Goal: Information Seeking & Learning: Learn about a topic

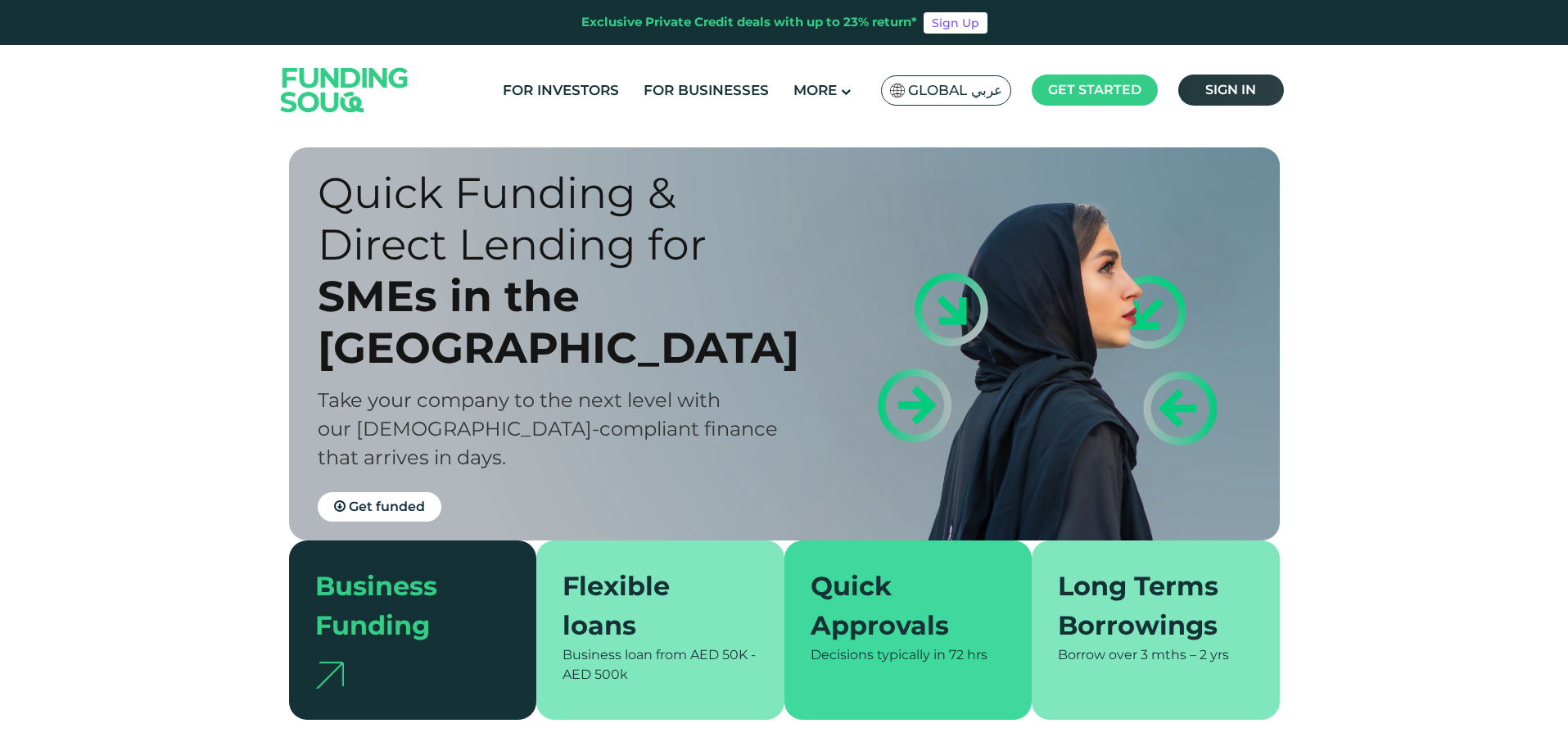
click at [1252, 83] on span "Sign in" at bounding box center [1231, 90] width 51 height 15
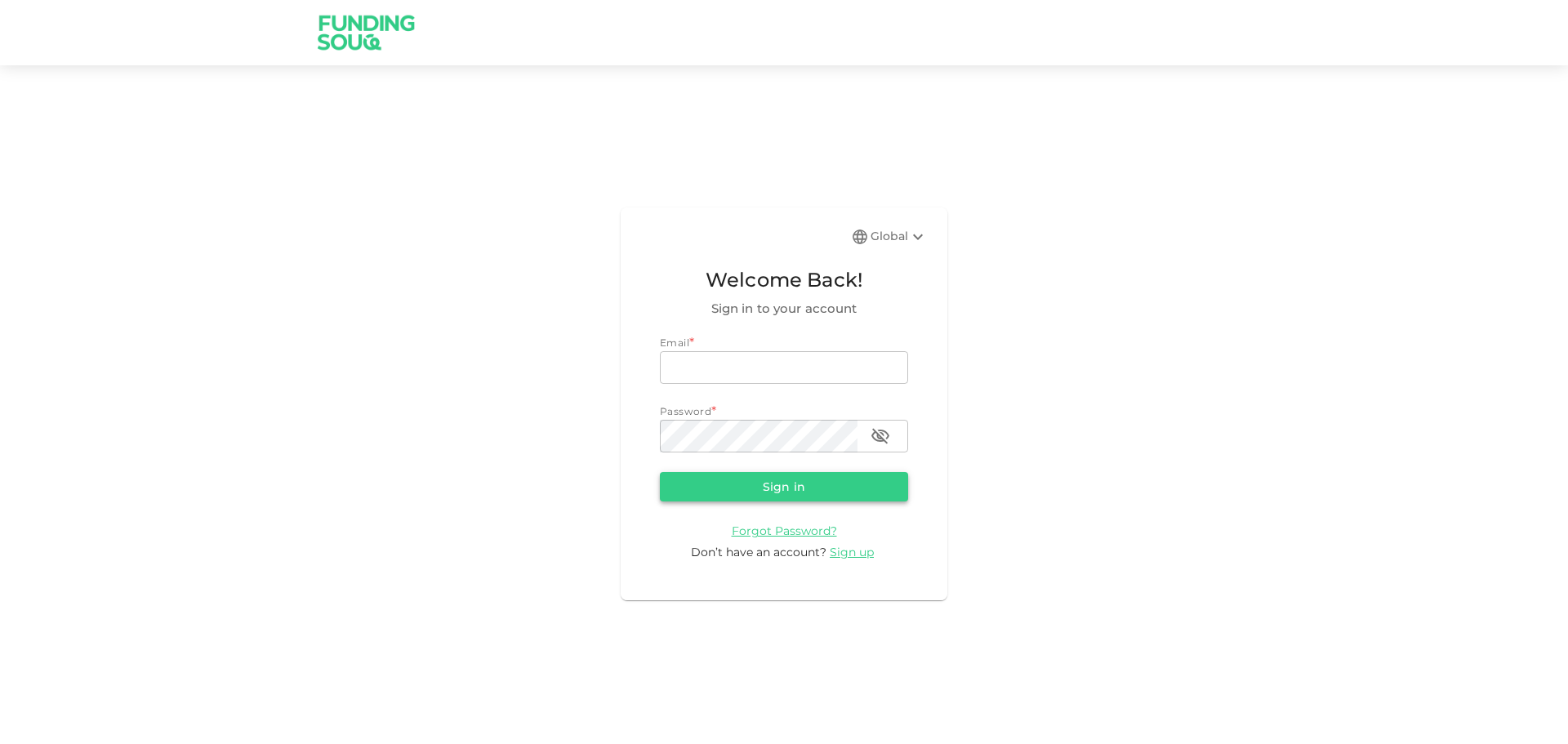
type input "Aasik.mmm@gmail.com"
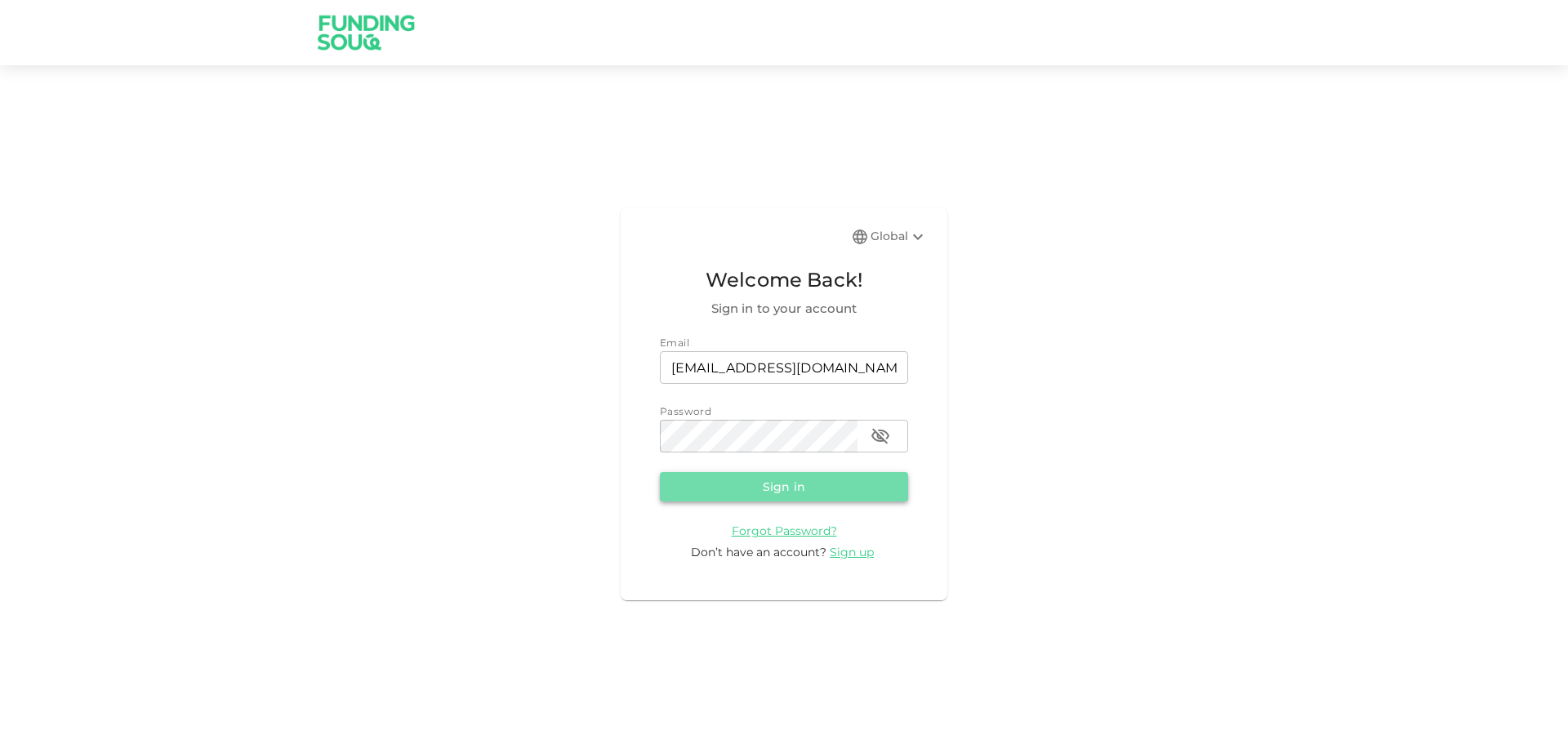
click at [778, 479] on button "Sign in" at bounding box center [784, 487] width 249 height 30
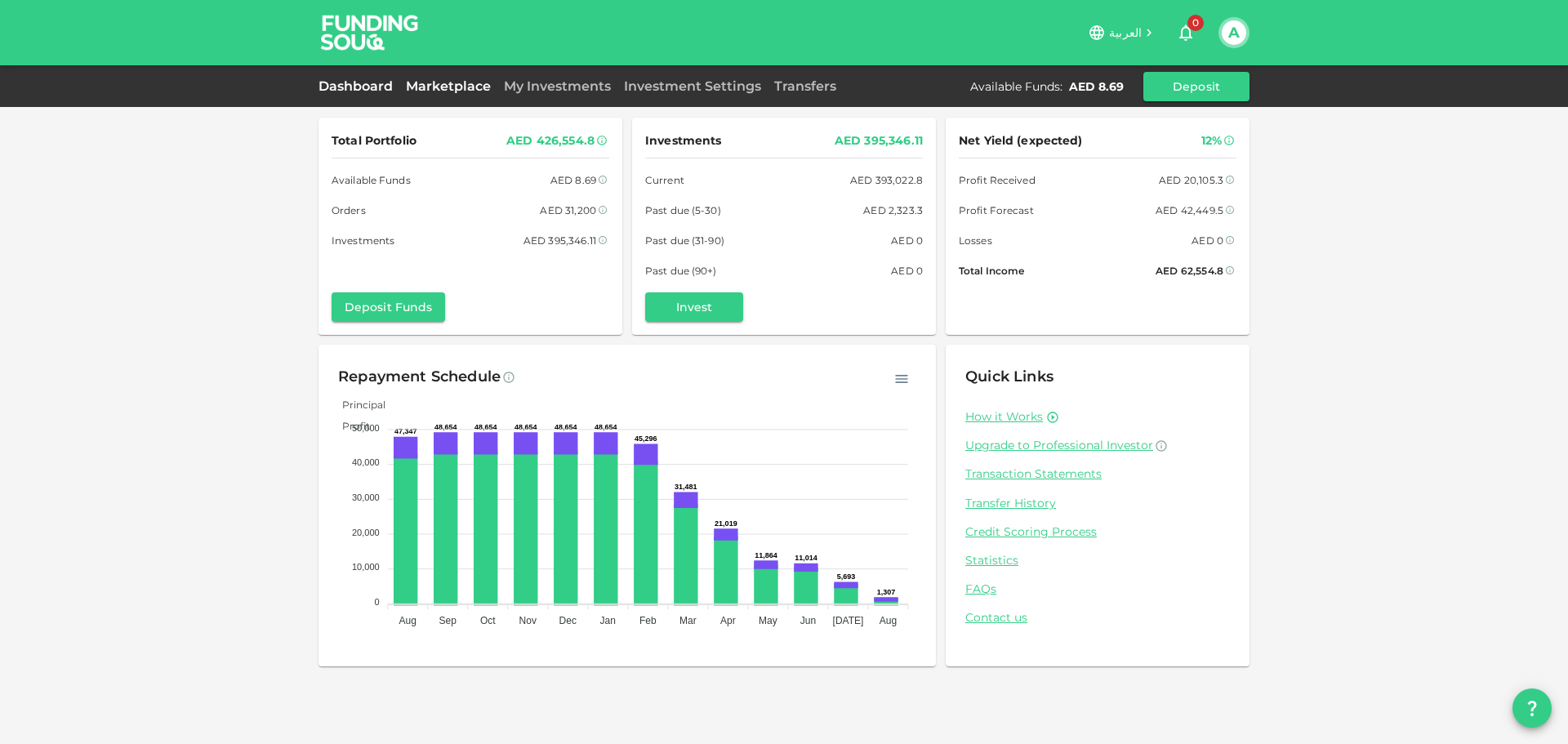
click at [465, 80] on link "Marketplace" at bounding box center [448, 86] width 98 height 15
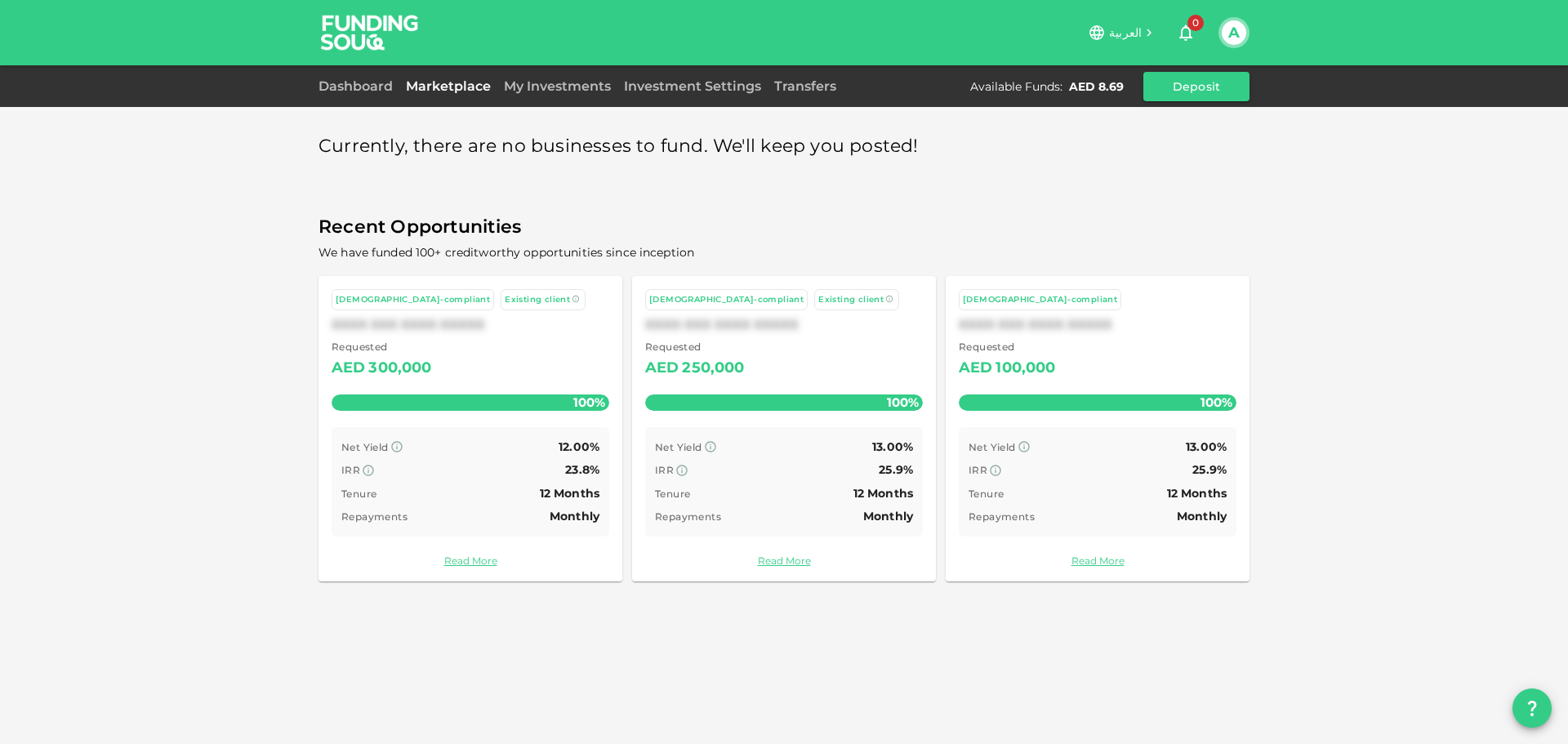
click at [444, 418] on div "Requested AED 300,000 100%" at bounding box center [470, 380] width 278 height 81
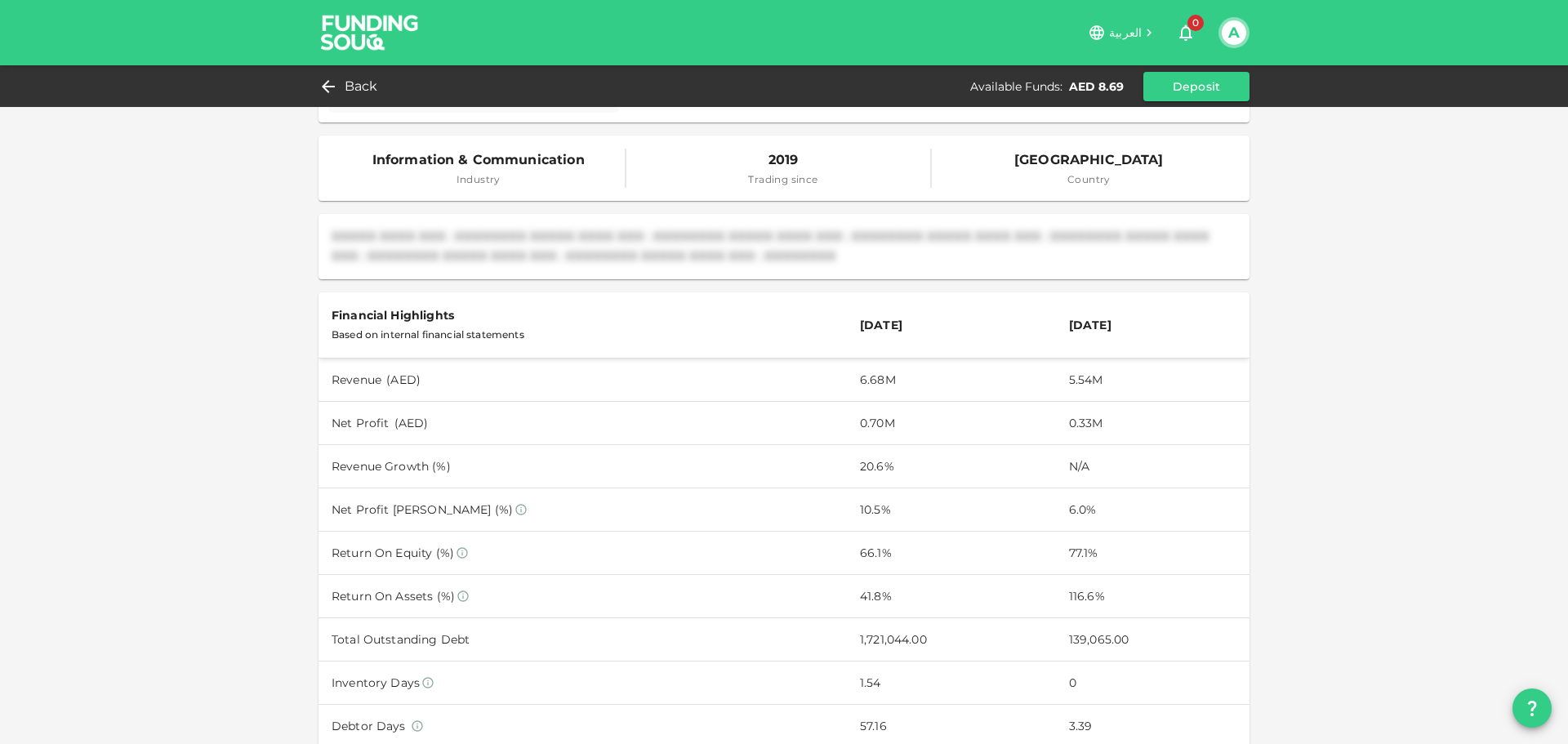
scroll to position [409, 0]
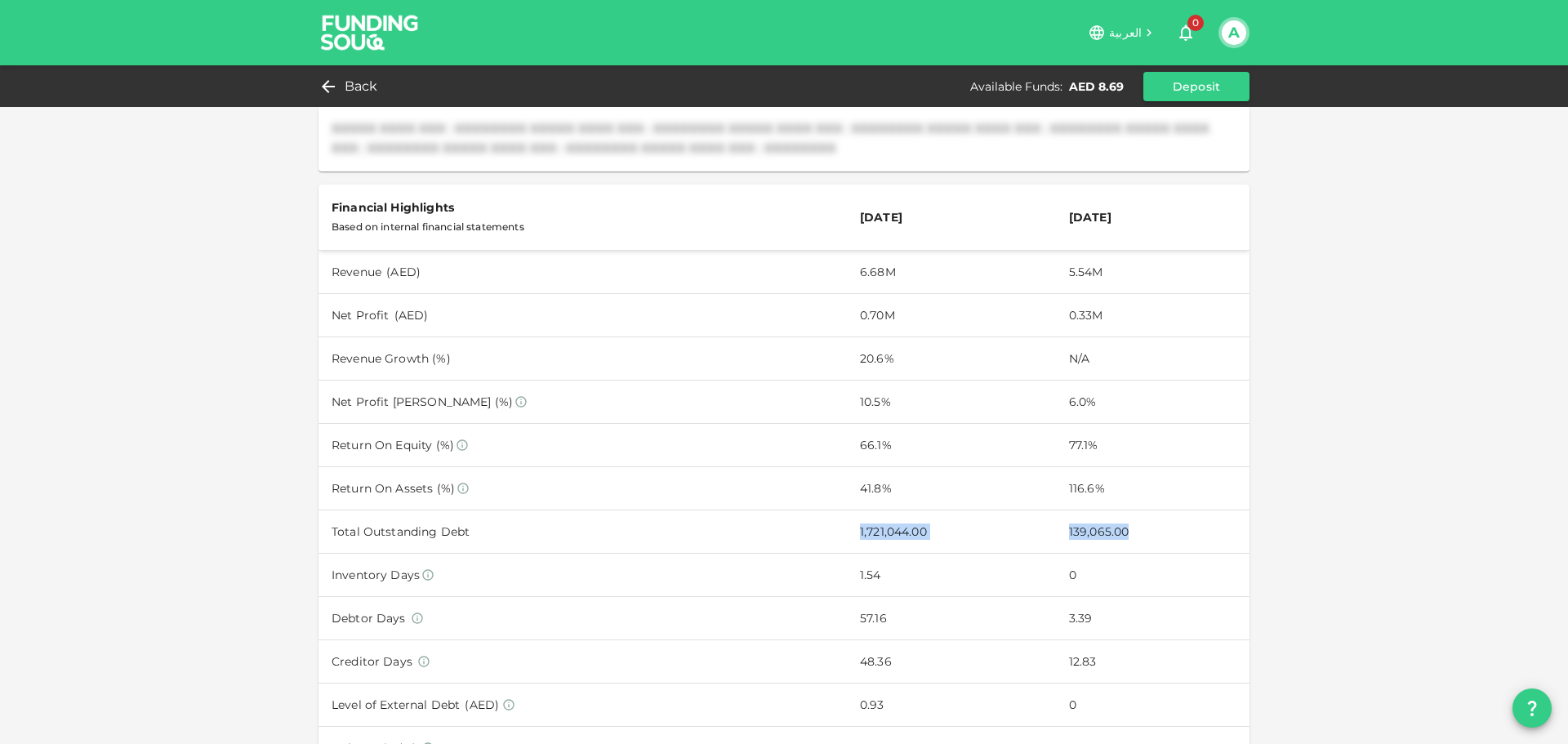
drag, startPoint x: 1158, startPoint y: 543, endPoint x: 780, endPoint y: 521, distance: 378.6
click at [780, 521] on tr "Total Outstanding Debt 1,721,044.00 139,065.00" at bounding box center [784, 532] width 931 height 43
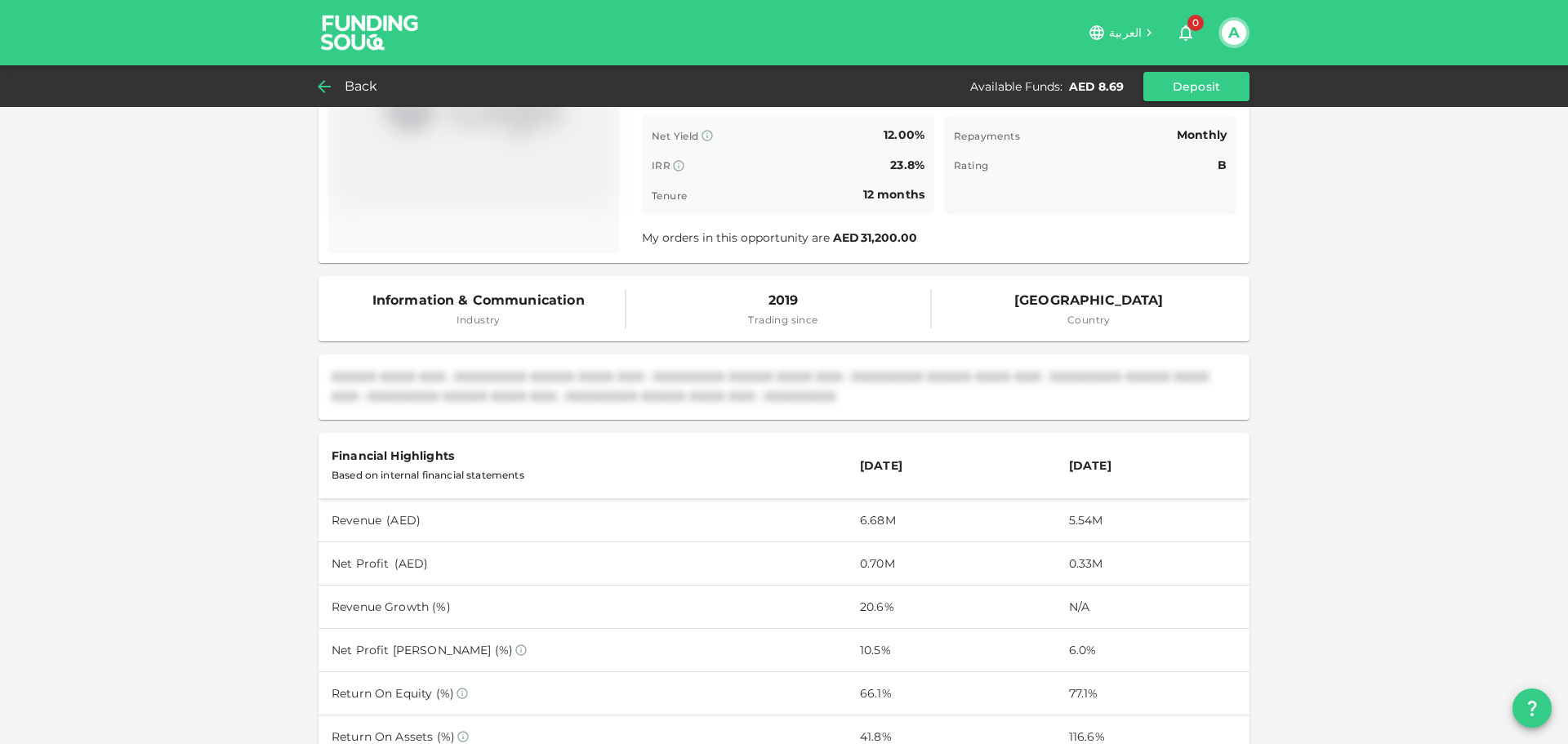
scroll to position [39, 0]
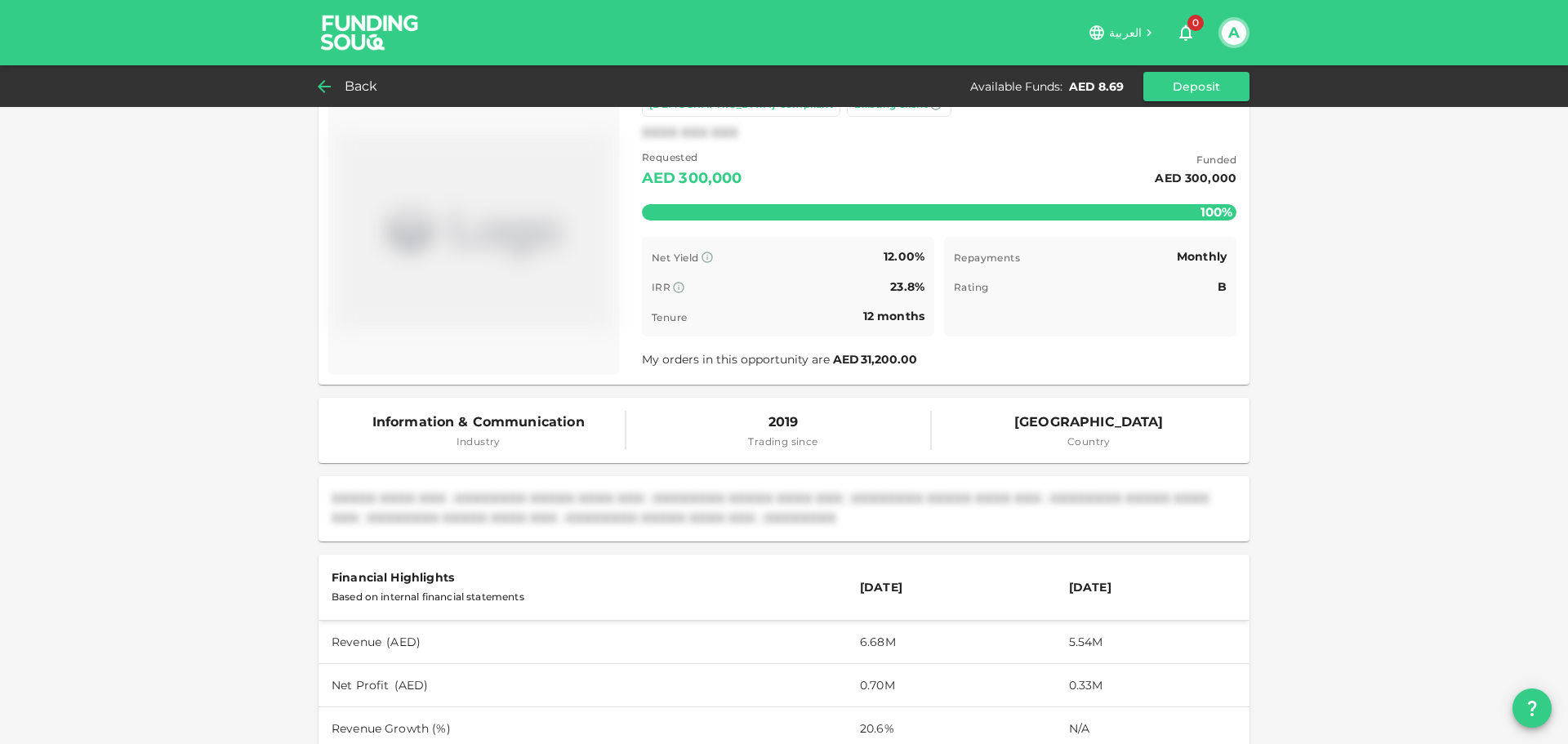
click at [328, 77] on icon at bounding box center [324, 87] width 19 height 19
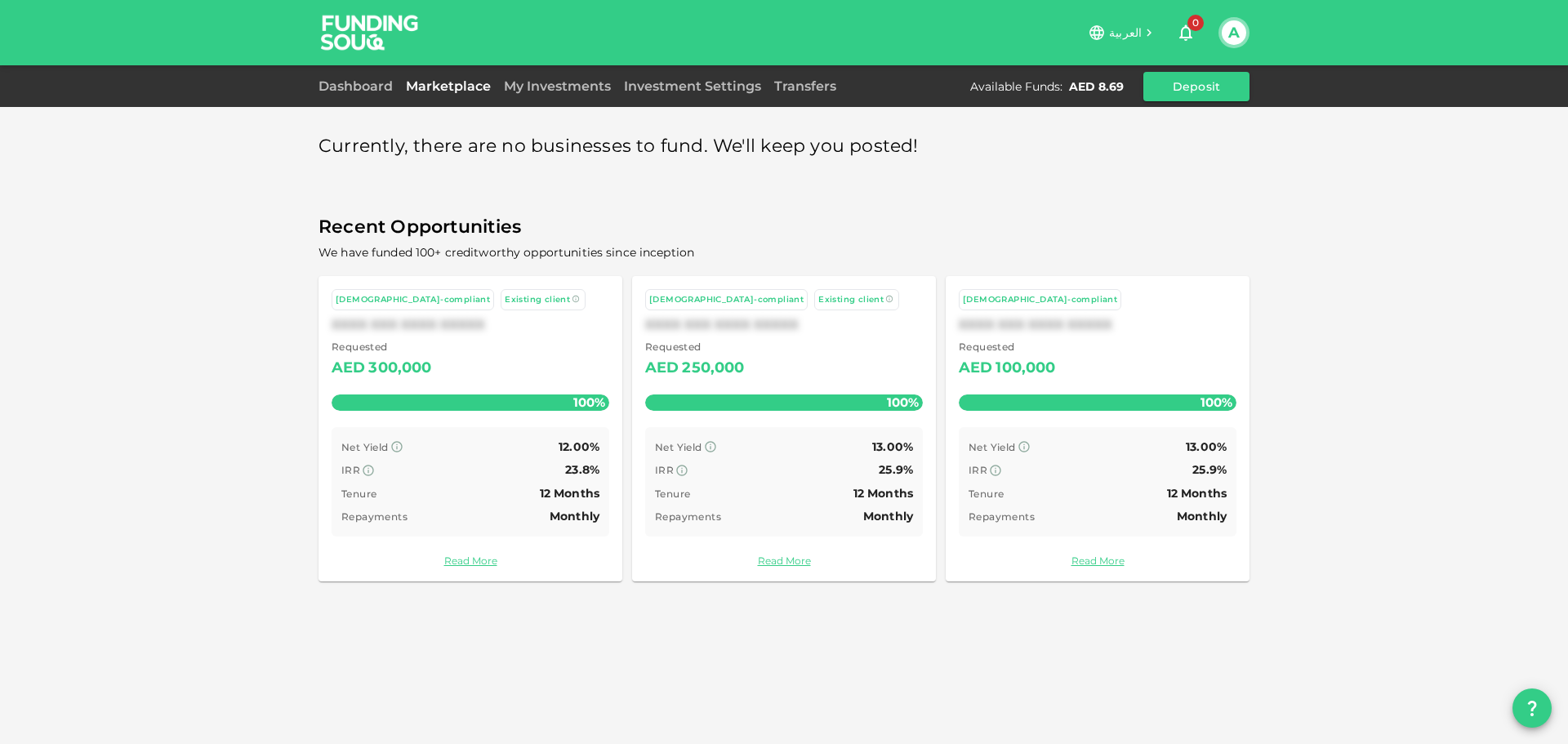
click at [836, 510] on div "Repayments Monthly" at bounding box center [784, 516] width 258 height 20
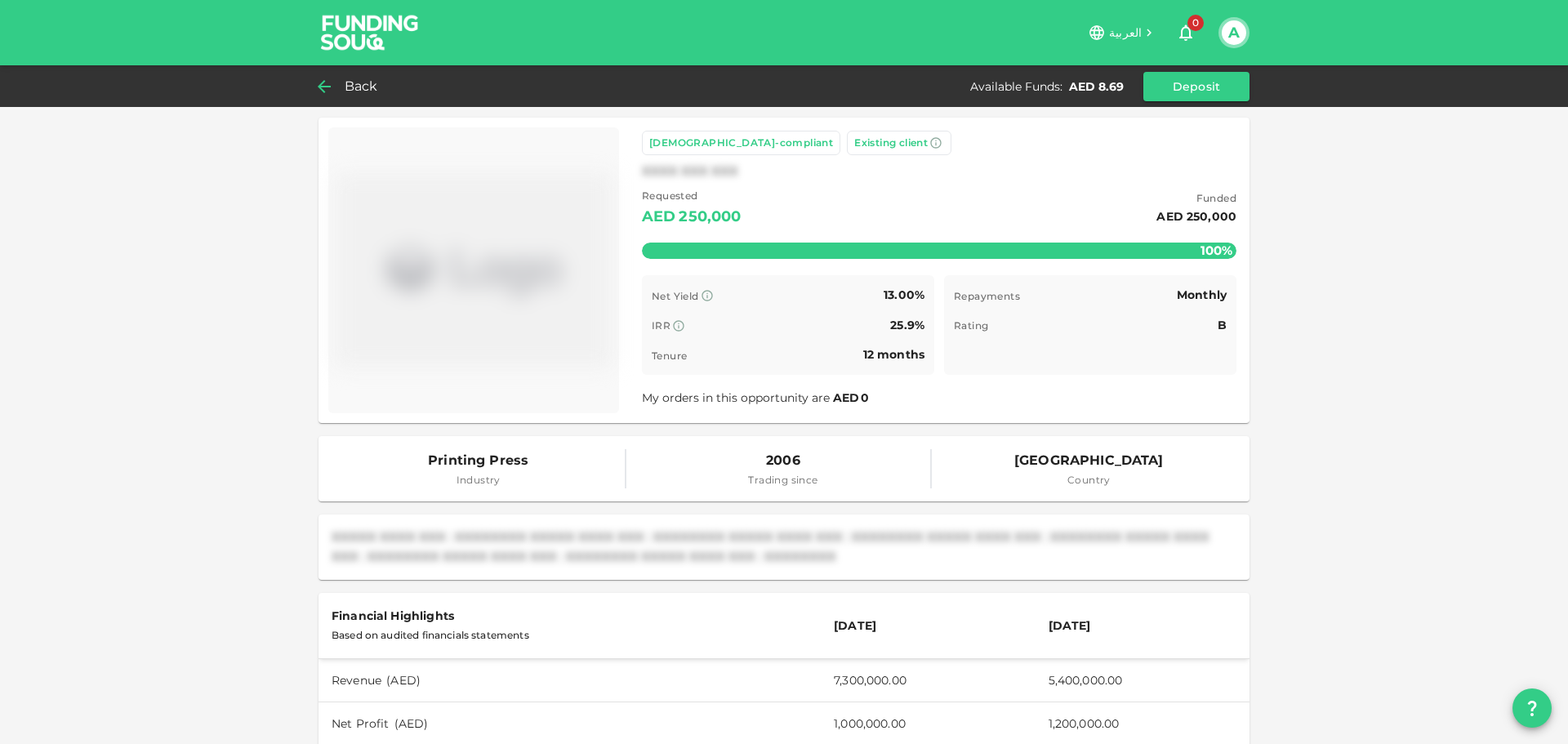
click at [357, 93] on span "Back" at bounding box center [361, 87] width 34 height 23
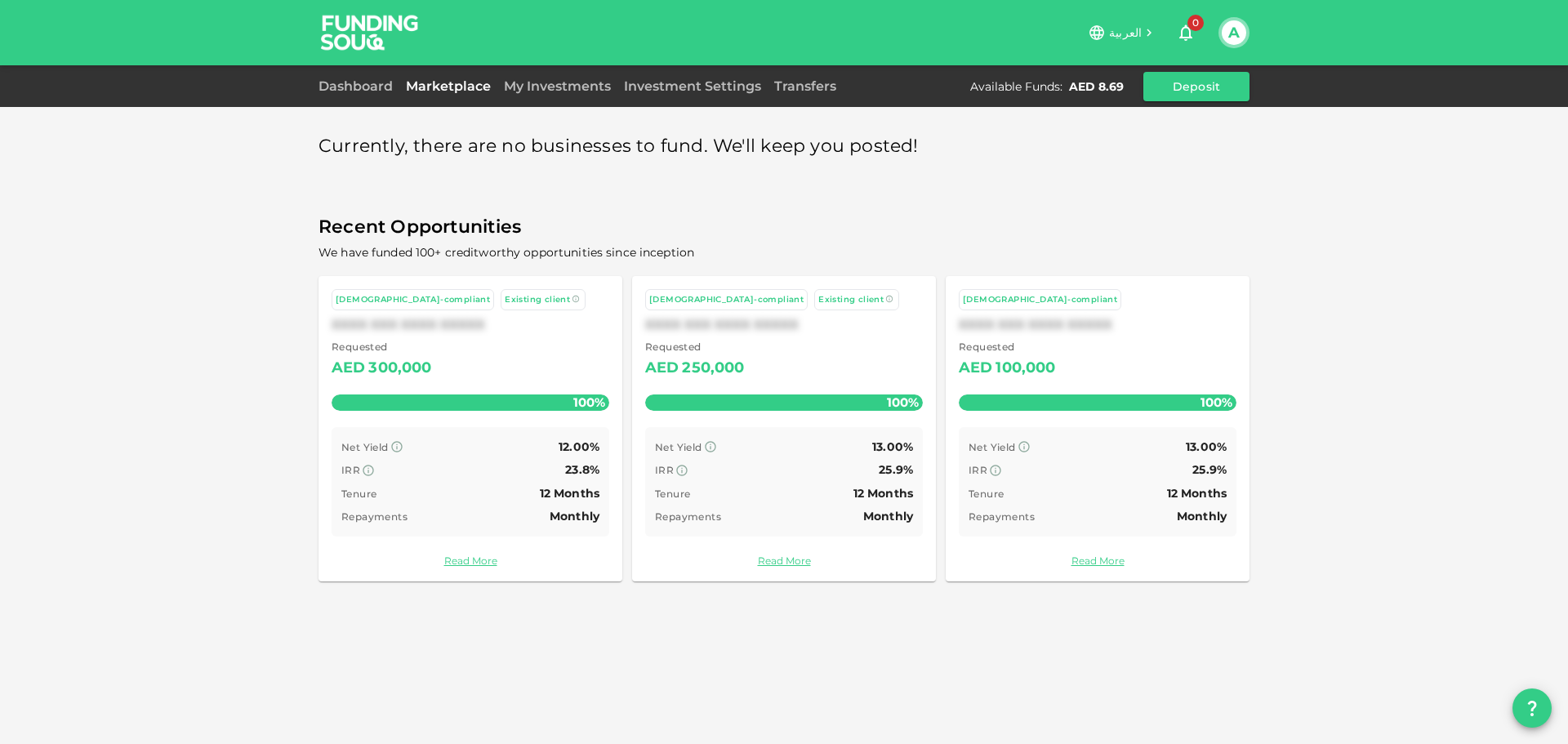
click at [1095, 376] on div "Requested AED 100,000" at bounding box center [1098, 359] width 278 height 41
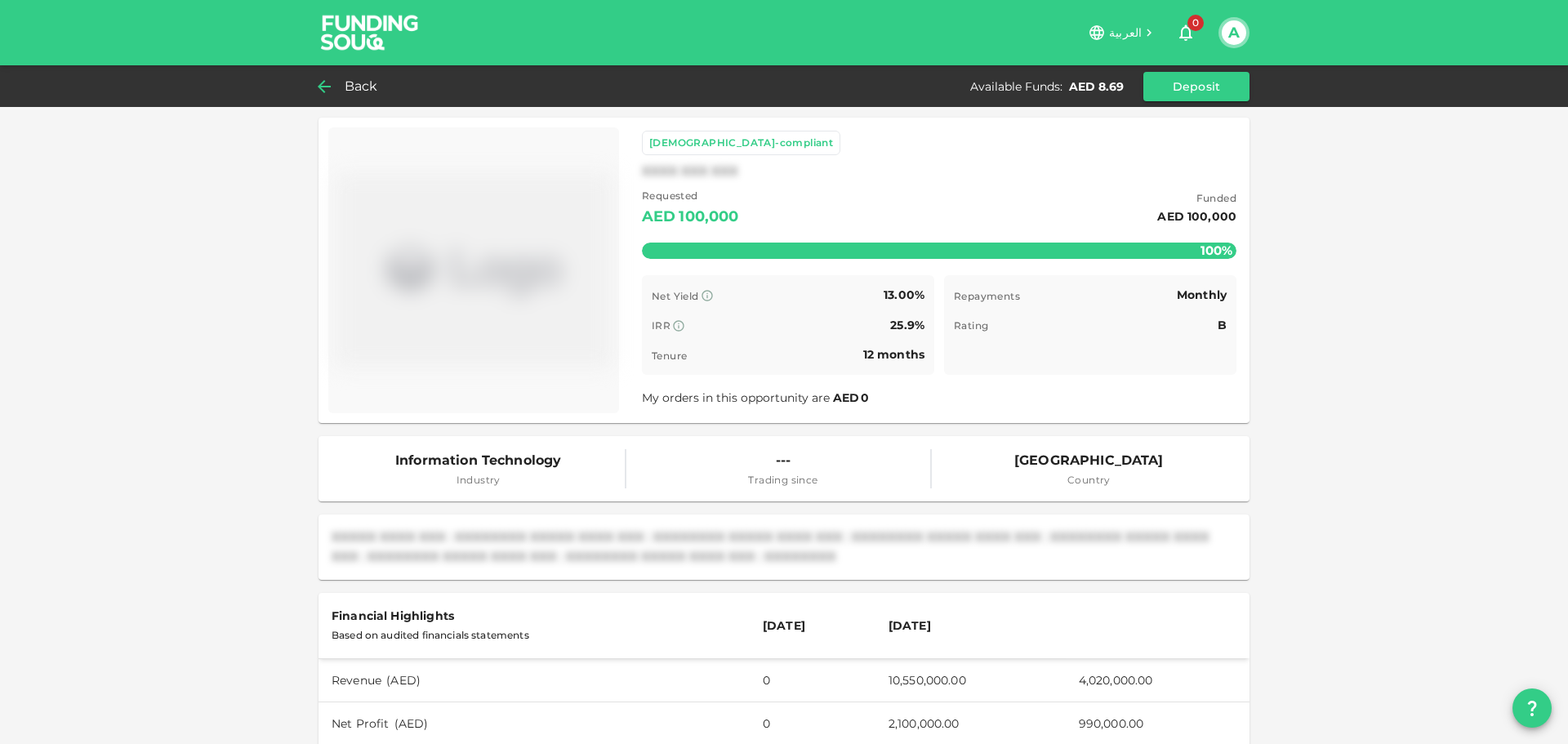
click at [411, 27] on img at bounding box center [369, 32] width 122 height 65
